Goal: Information Seeking & Learning: Learn about a topic

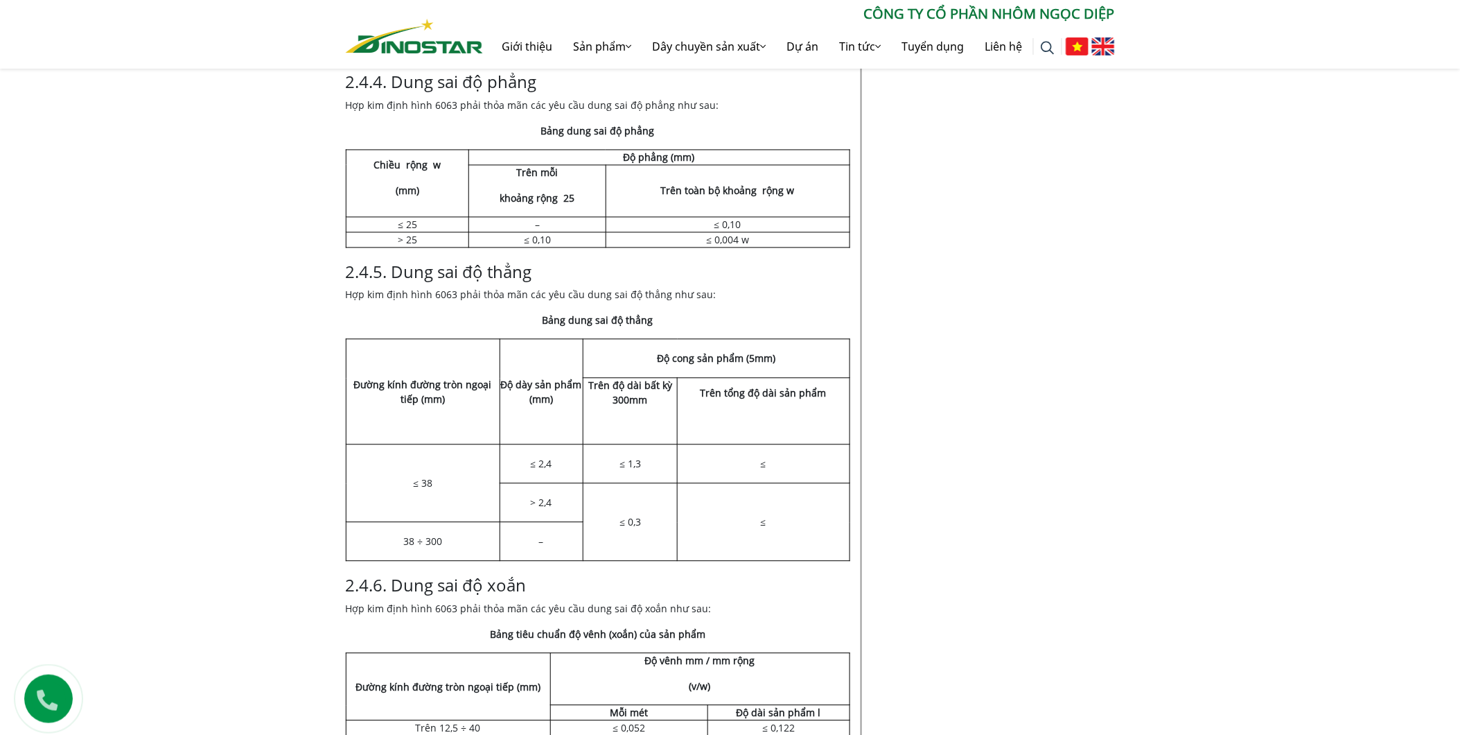
scroll to position [6622, 0]
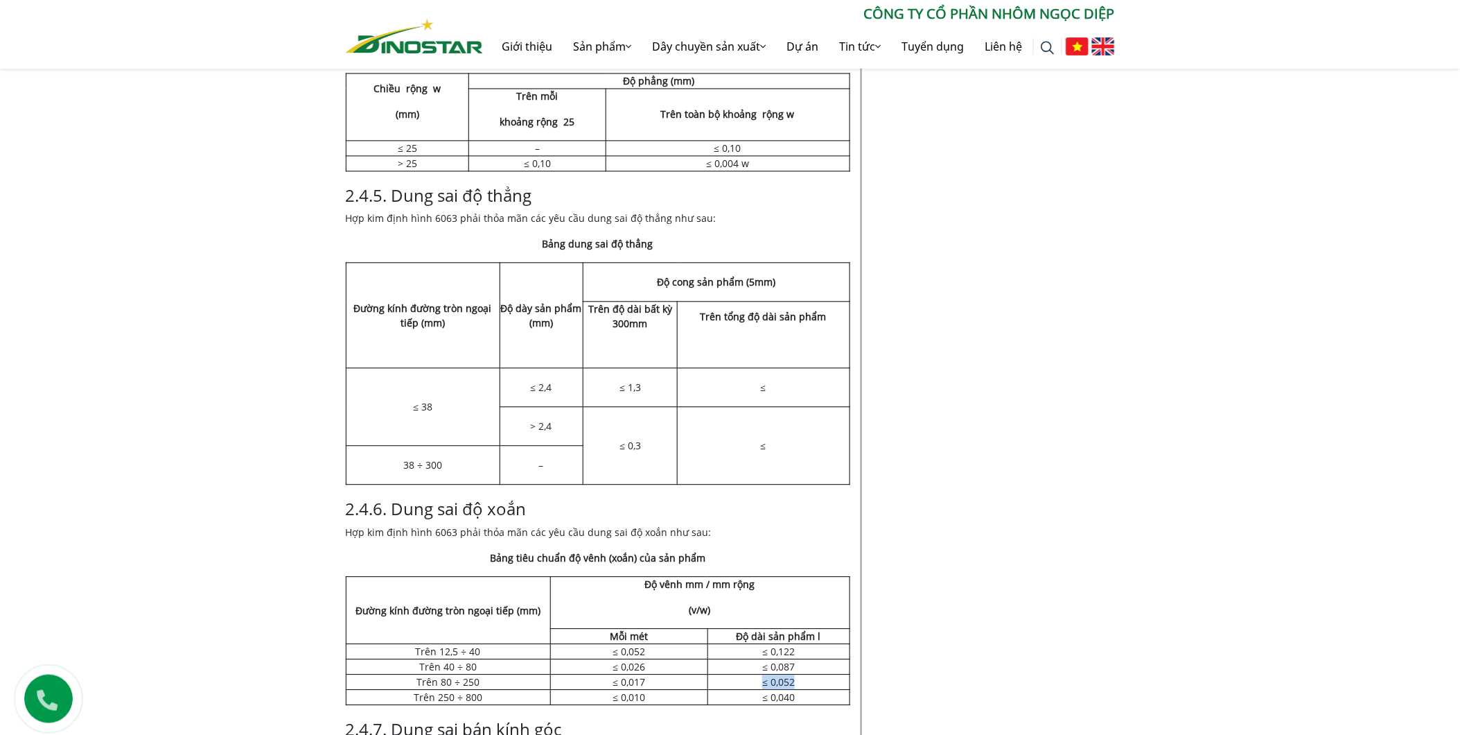
drag, startPoint x: 760, startPoint y: 567, endPoint x: 834, endPoint y: 569, distance: 74.2
click at [834, 674] on td "≤ 0,052" at bounding box center [778, 681] width 141 height 15
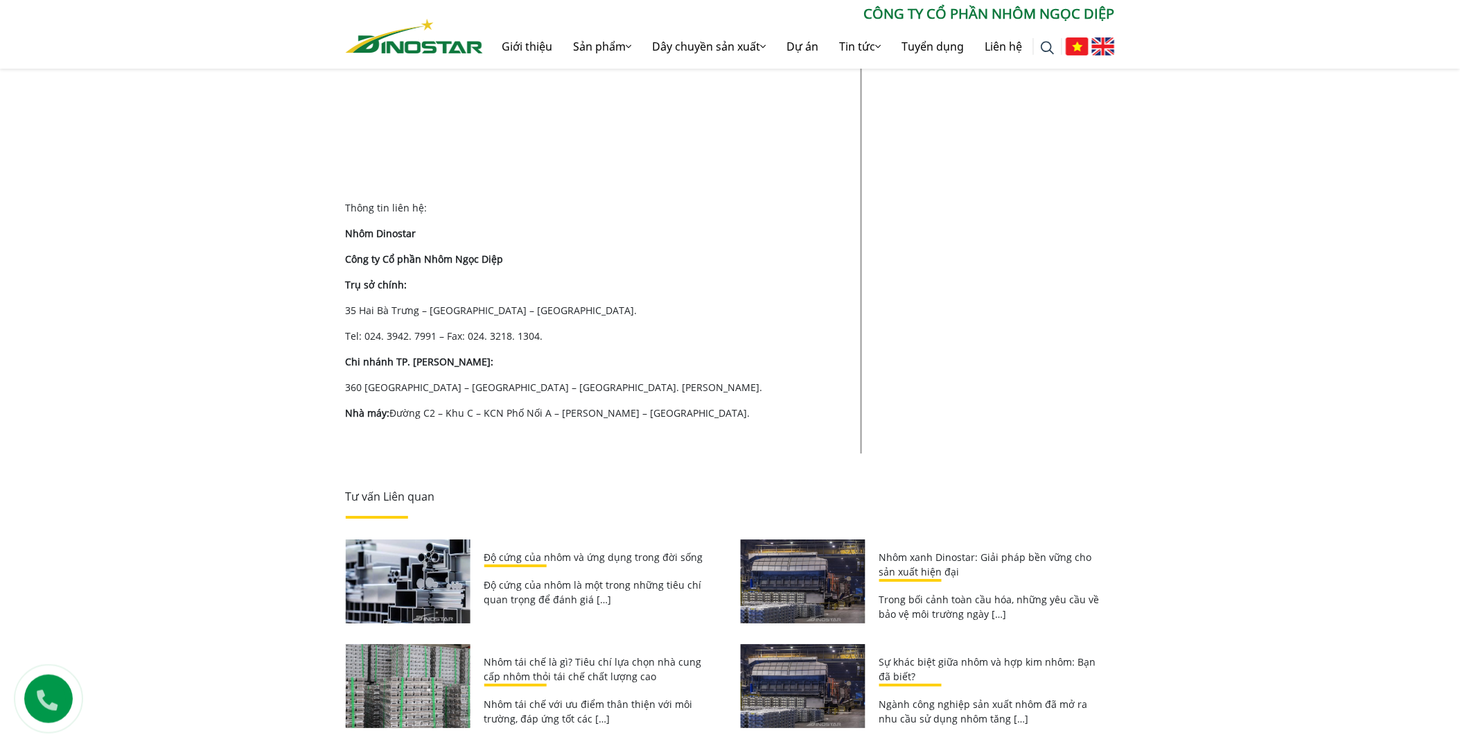
scroll to position [3658, 0]
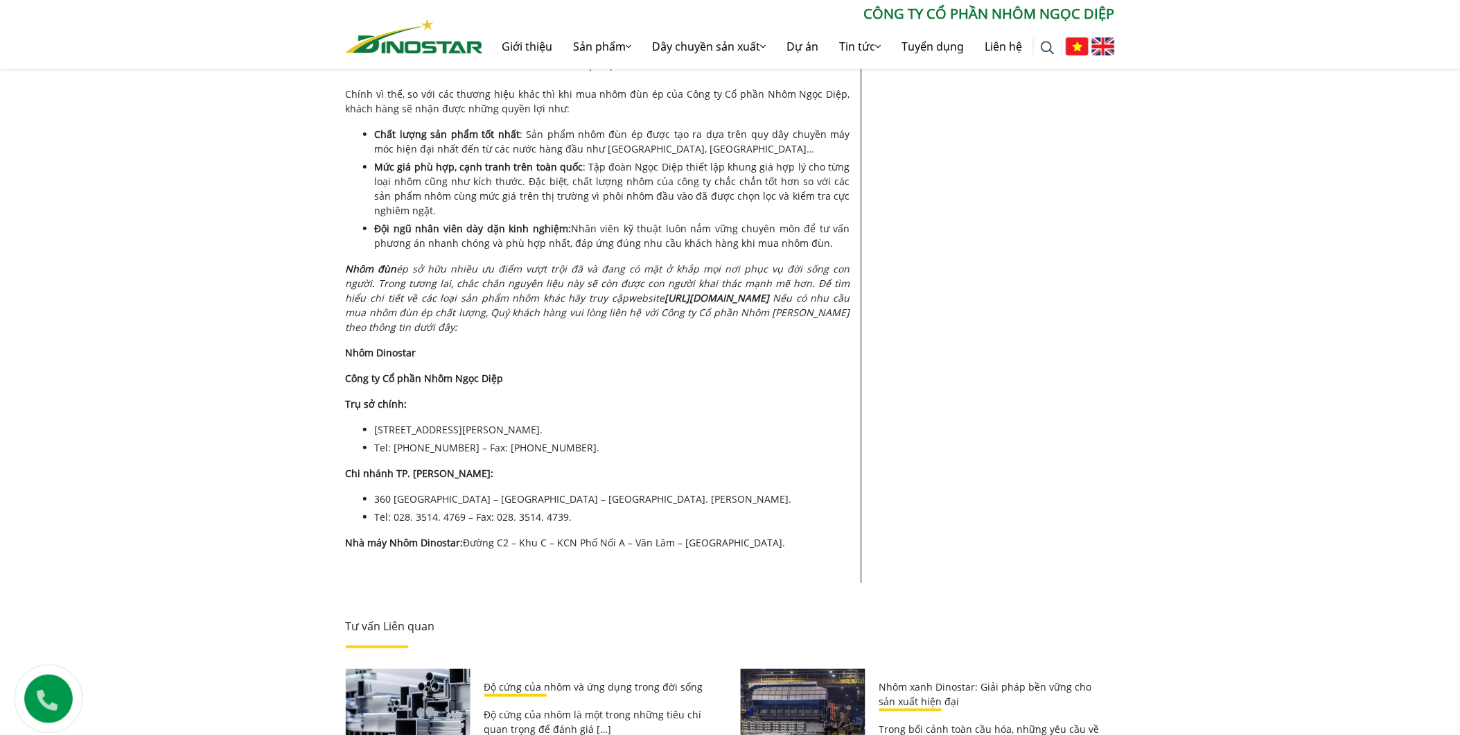
scroll to position [5776, 0]
